Goal: Check status: Check status

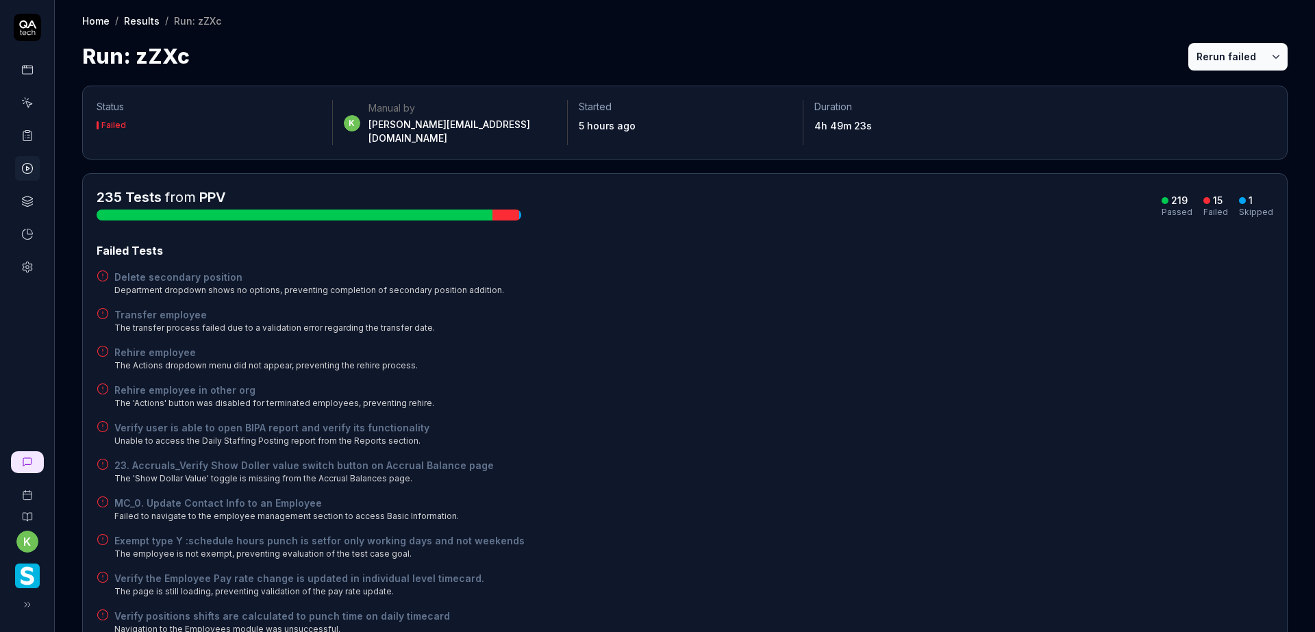
click at [1207, 66] on button "Rerun failed" at bounding box center [1226, 56] width 76 height 27
click at [963, 270] on div "Delete secondary position Department dropdown shows no options, preventing comp…" at bounding box center [685, 283] width 1176 height 27
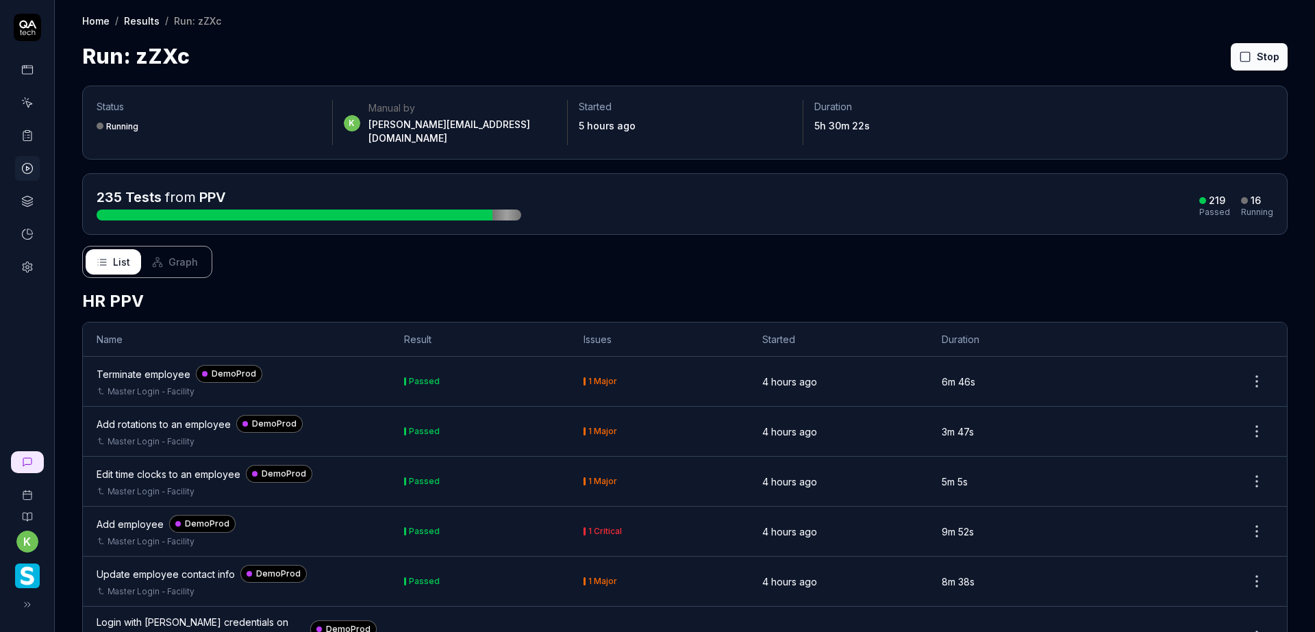
click at [976, 37] on div "Home / Results / Run: zZXc Home / Results / Run: zZXc Run: zZXc Stop" at bounding box center [685, 36] width 1260 height 72
click at [973, 37] on div "Home / Results / Run: zZXc Home / Results / Run: zZXc Run: zZXc Stop" at bounding box center [685, 36] width 1260 height 72
click at [977, 47] on div "Run: zZXc Stop" at bounding box center [684, 56] width 1205 height 31
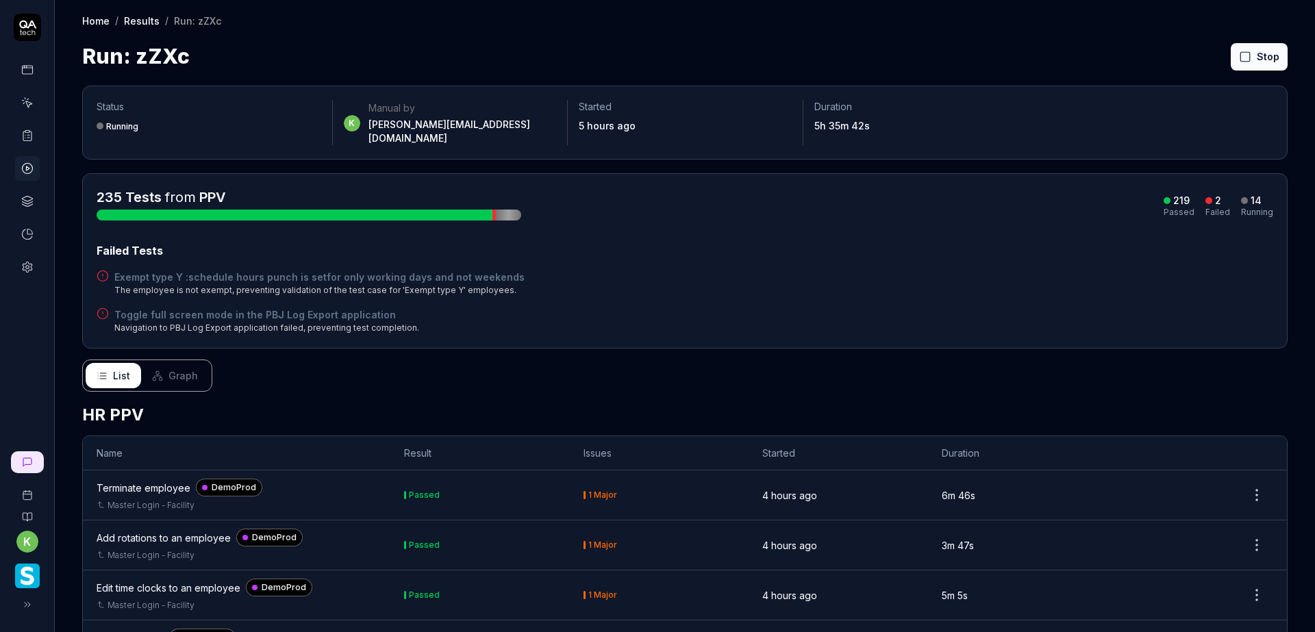
click at [1056, 35] on div "Home / Results / Run: zZXc Home / Results / Run: zZXc Run: zZXc Stop" at bounding box center [685, 36] width 1260 height 72
click at [750, 270] on div "Exempt type Y :schedule hours punch is setfor only working days and not weekend…" at bounding box center [685, 283] width 1176 height 27
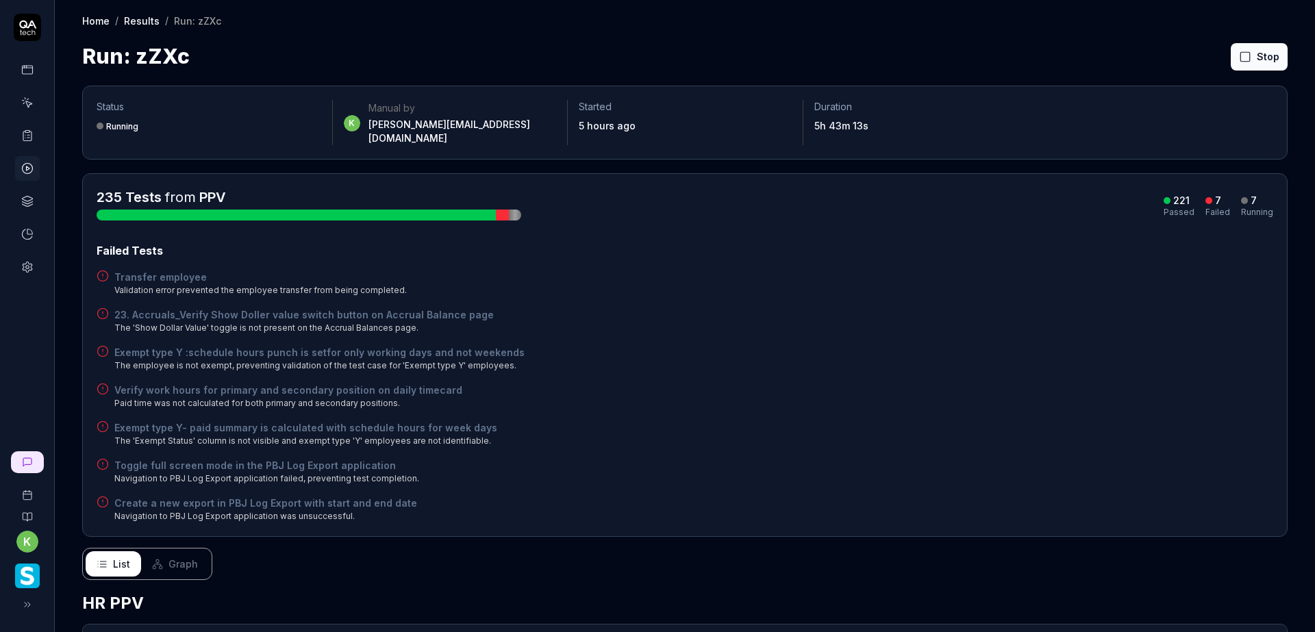
click at [991, 66] on div "Run: zZXc Stop" at bounding box center [684, 56] width 1205 height 31
click at [830, 52] on div "Run: zZXc Stop" at bounding box center [684, 56] width 1205 height 31
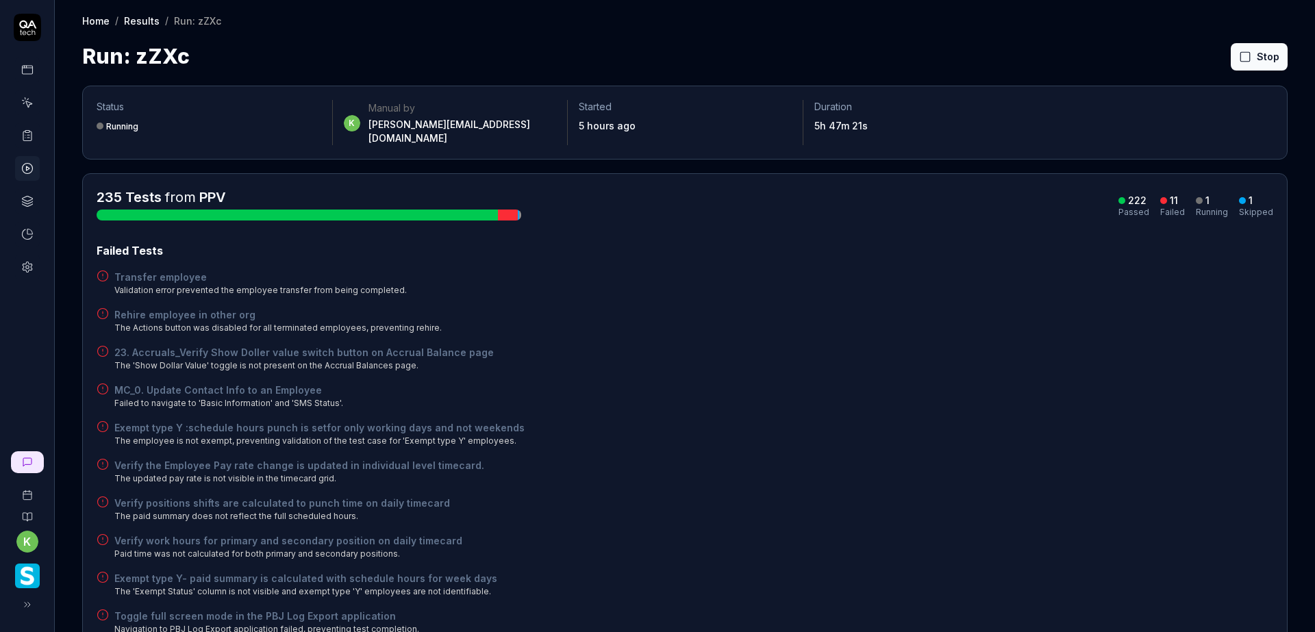
click at [919, 345] on div "23. Accruals_Verify Show Doller value switch button on Accrual Balance page The…" at bounding box center [685, 358] width 1176 height 27
